Goal: Find specific page/section: Find specific page/section

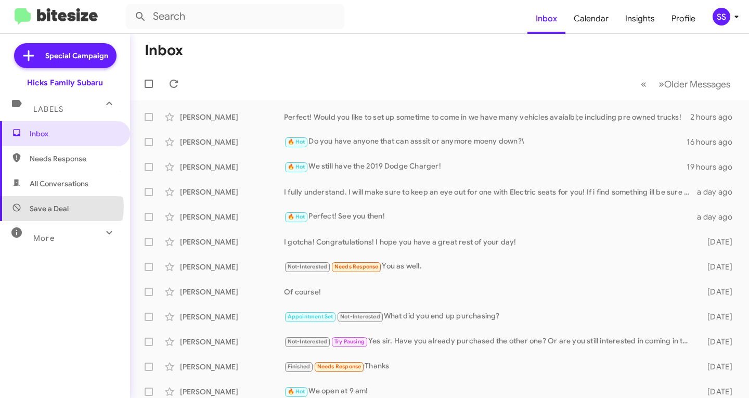
click at [60, 207] on span "Save a Deal" at bounding box center [49, 208] width 39 height 10
type input "in:not-interested"
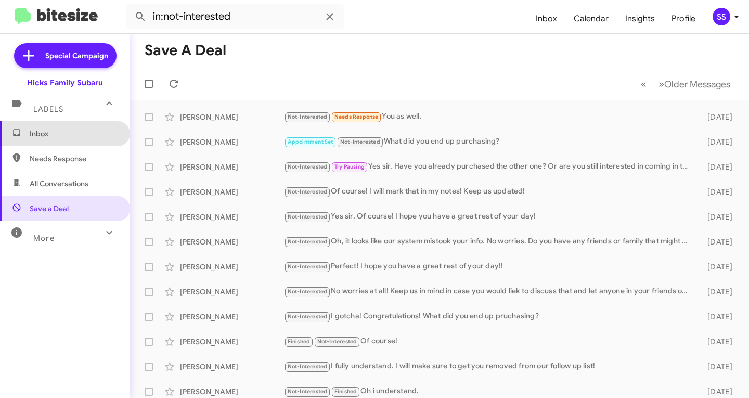
click at [81, 140] on span "Inbox" at bounding box center [65, 133] width 130 height 25
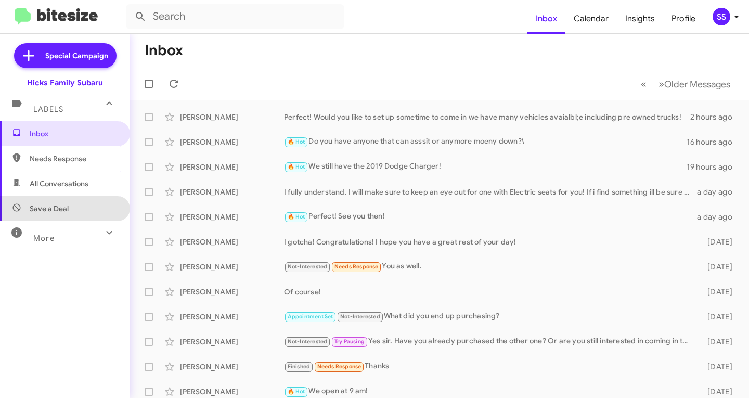
click at [76, 215] on span "Save a Deal" at bounding box center [65, 208] width 130 height 25
type input "in:not-interested"
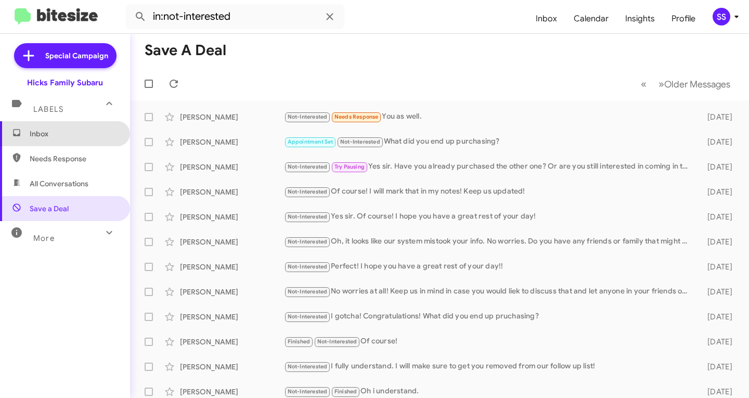
click at [76, 140] on span "Inbox" at bounding box center [65, 133] width 130 height 25
